Goal: Task Accomplishment & Management: Use online tool/utility

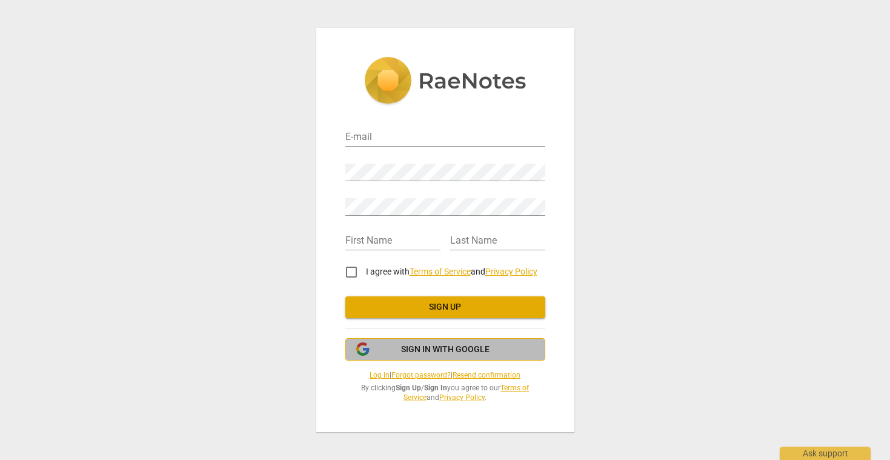
click at [439, 353] on span "Sign in with Google" at bounding box center [445, 350] width 88 height 12
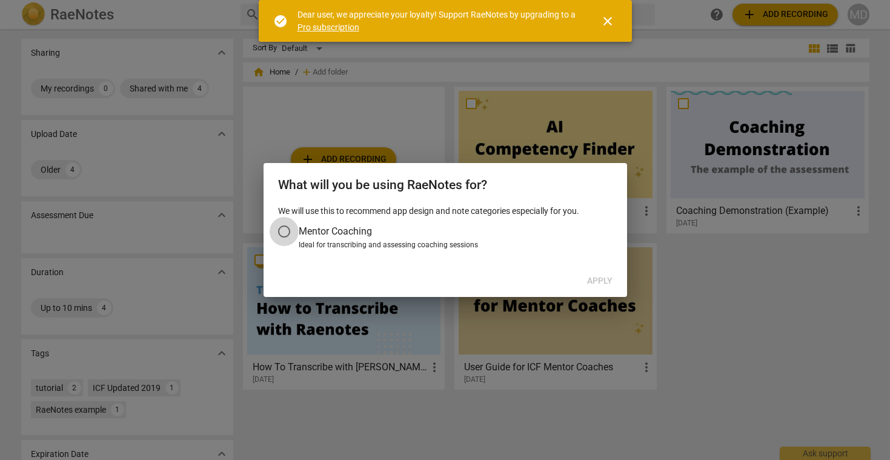
click at [285, 231] on input "Mentor Coaching" at bounding box center [284, 231] width 29 height 29
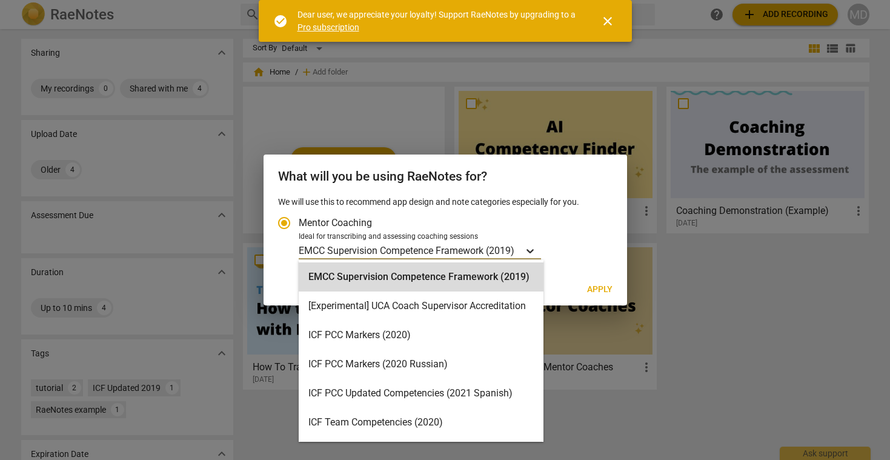
click at [536, 250] on icon "Account type" at bounding box center [530, 251] width 12 height 12
click at [0, 0] on input "Ideal for transcribing and assessing coaching sessions EMCC Supervision Compete…" at bounding box center [0, 0] width 0 height 0
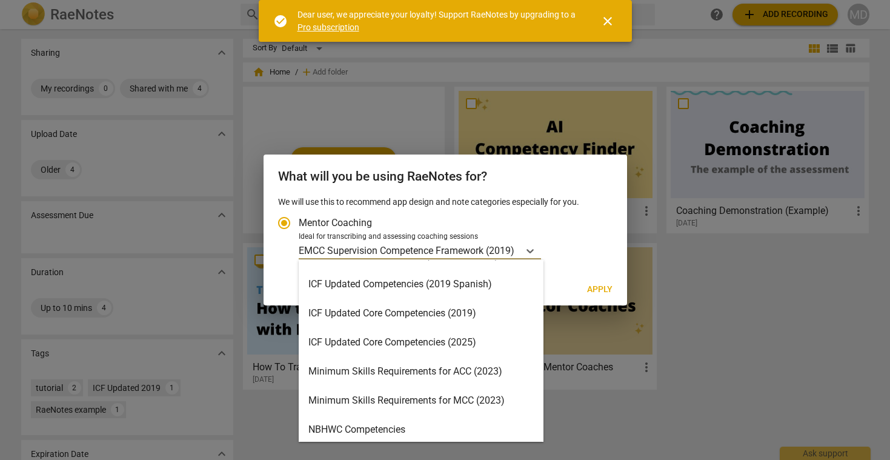
scroll to position [209, 0]
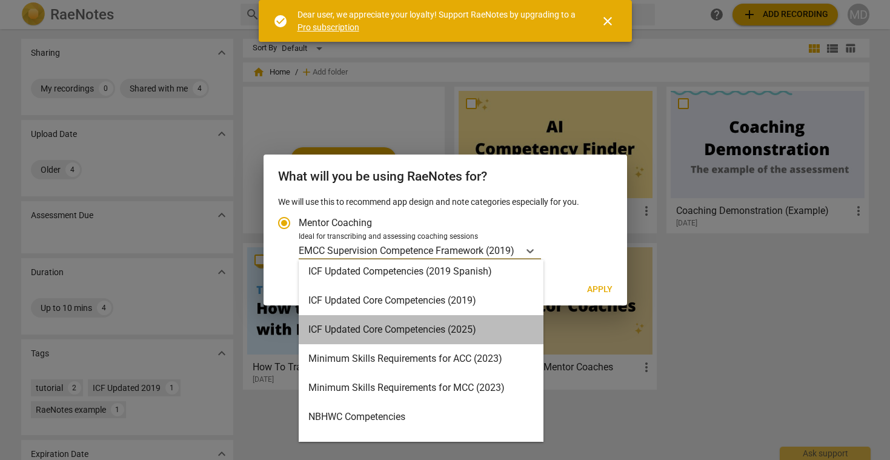
click at [490, 330] on div "ICF Updated Core Competencies (2025)" at bounding box center [421, 329] width 245 height 29
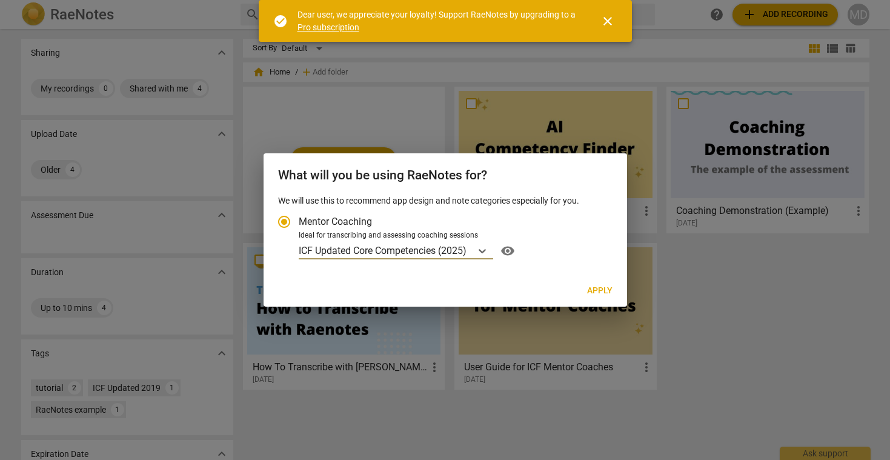
click at [605, 288] on span "Apply" at bounding box center [599, 291] width 25 height 12
radio input "false"
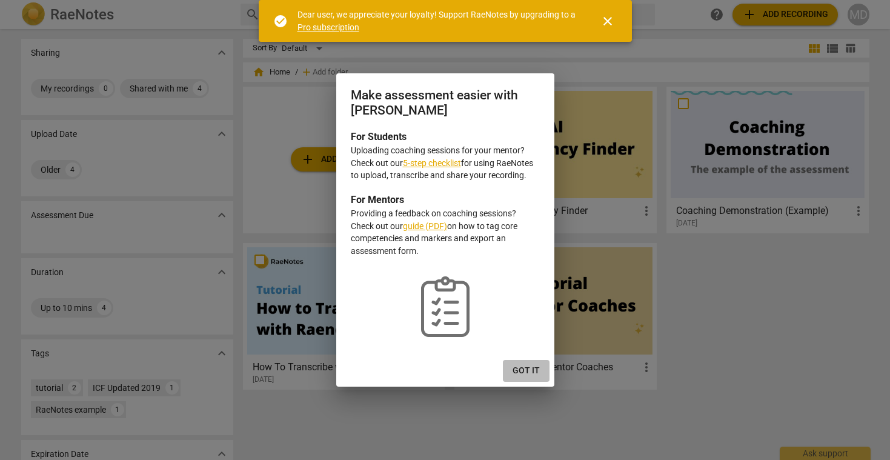
click at [530, 368] on span "Got it" at bounding box center [526, 371] width 27 height 12
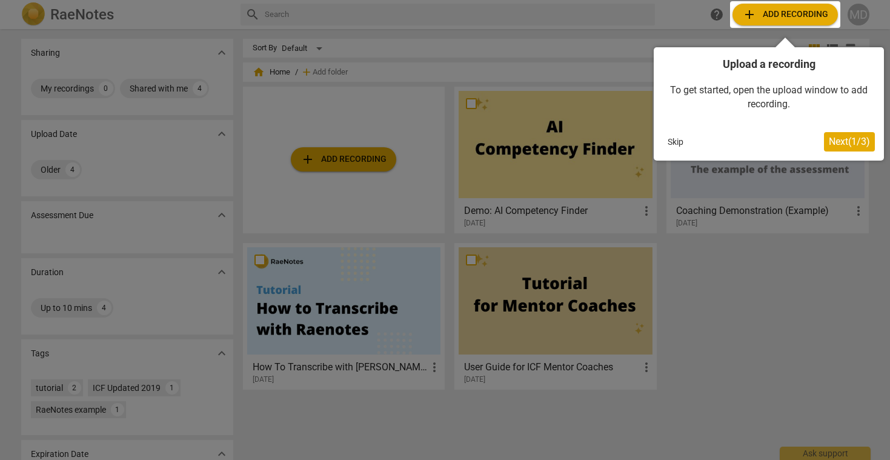
click at [863, 140] on span "Next ( 1 / 3 )" at bounding box center [849, 142] width 41 height 12
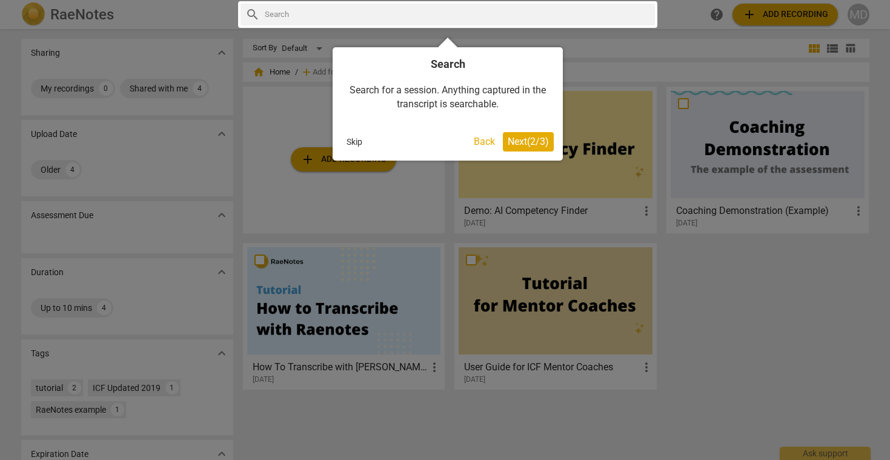
click at [543, 139] on span "Next ( 2 / 3 )" at bounding box center [528, 142] width 41 height 12
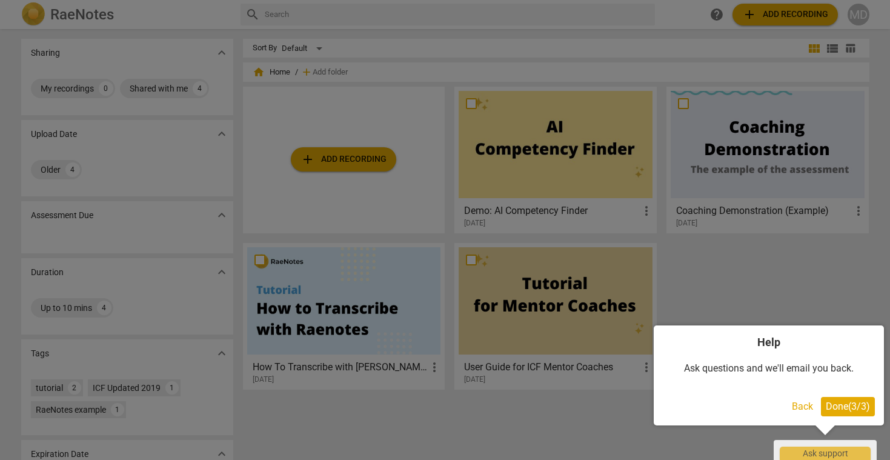
click at [847, 410] on span "Done ( 3 / 3 )" at bounding box center [848, 407] width 44 height 12
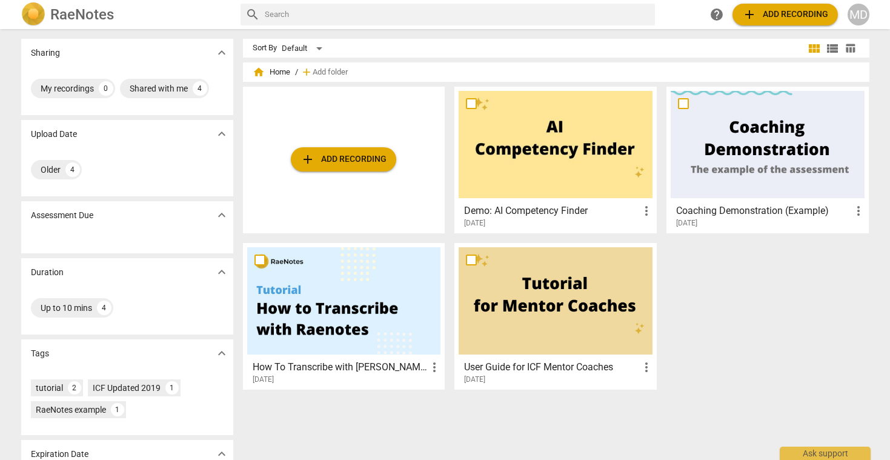
click at [338, 163] on span "add Add recording" at bounding box center [344, 159] width 86 height 15
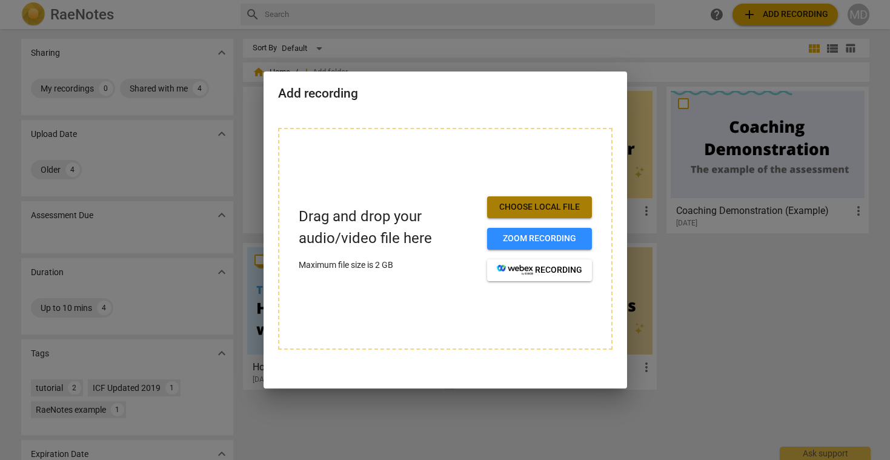
click at [550, 206] on span "Choose local file" at bounding box center [539, 207] width 85 height 12
